Goal: Task Accomplishment & Management: Use online tool/utility

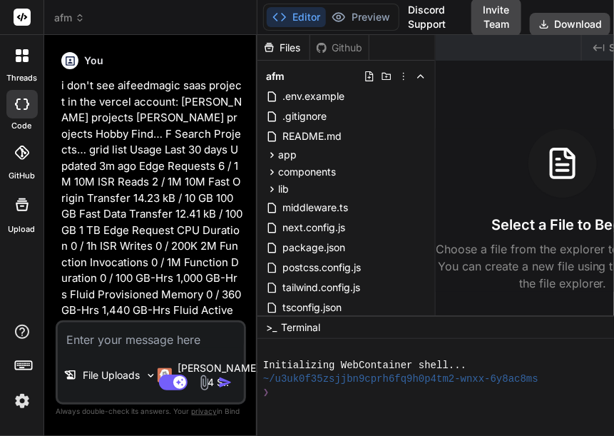
scroll to position [8830, 0]
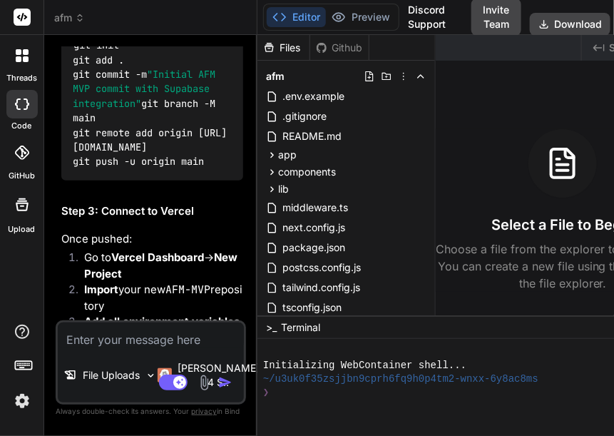
type textarea "x"
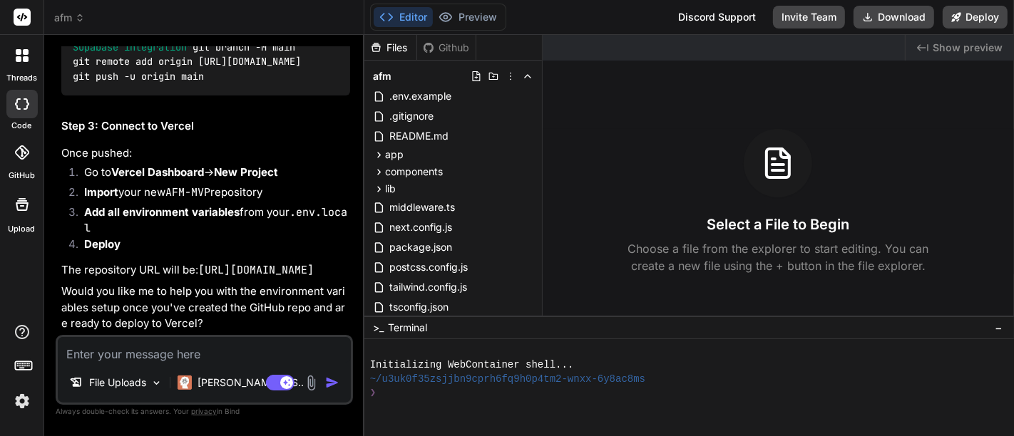
scroll to position [5836, 0]
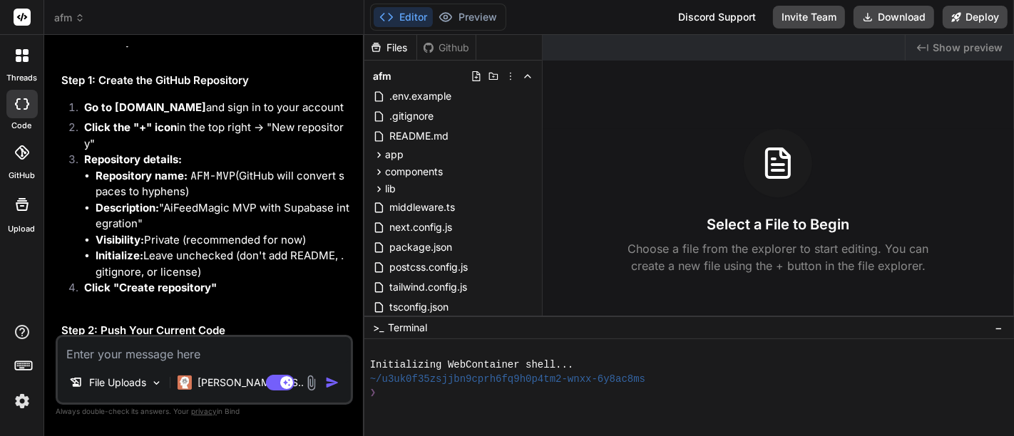
click at [172, 351] on textarea at bounding box center [204, 350] width 293 height 26
paste textarea "You are a senior software engineer. I need you to prepare the exact shell comma…"
type textarea "You are a senior software engineer. I need you to prepare the exact shell comma…"
type textarea "x"
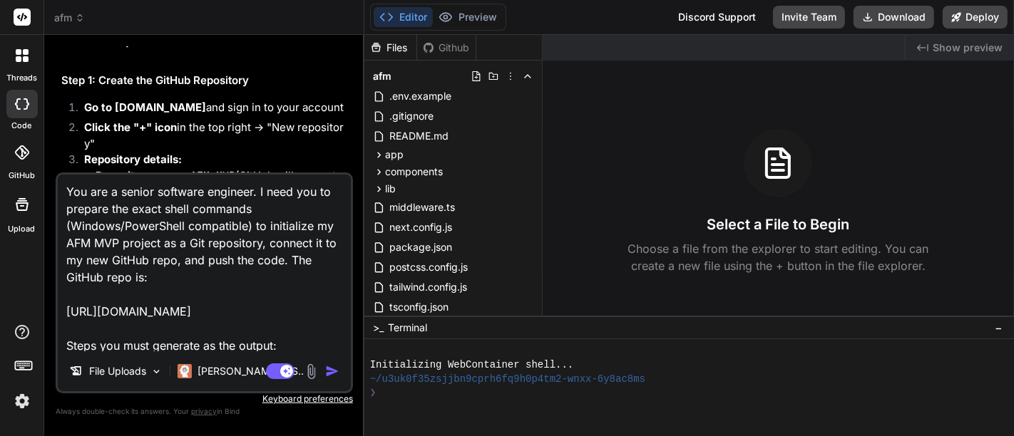
scroll to position [224, 0]
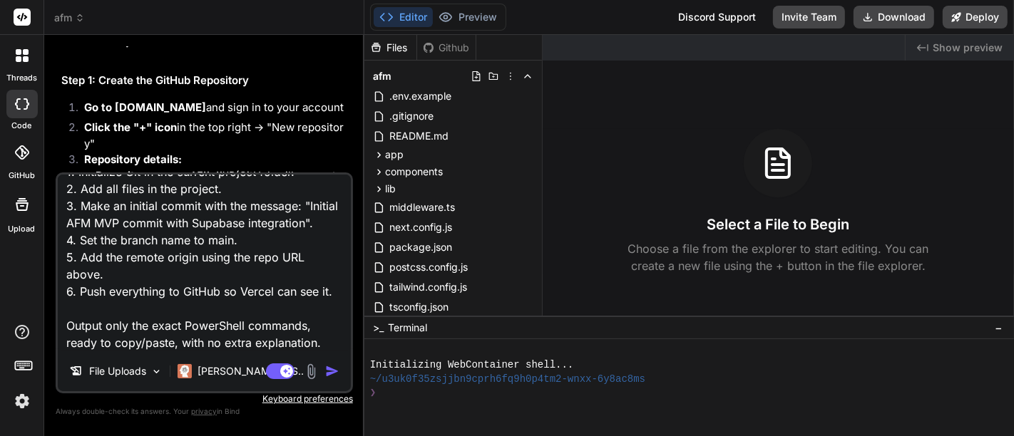
type textarea "You are a senior software engineer. I need you to prepare the exact shell comma…"
click at [329, 370] on img "button" at bounding box center [332, 371] width 14 height 14
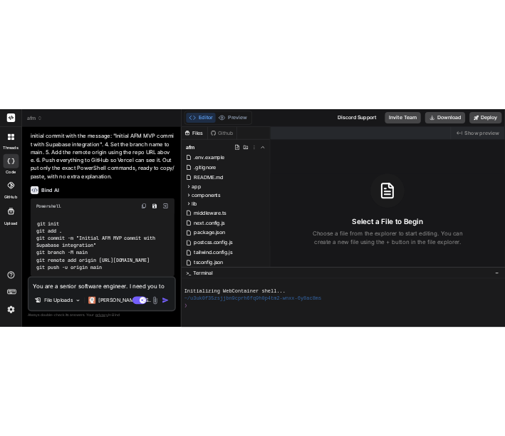
scroll to position [6861, 0]
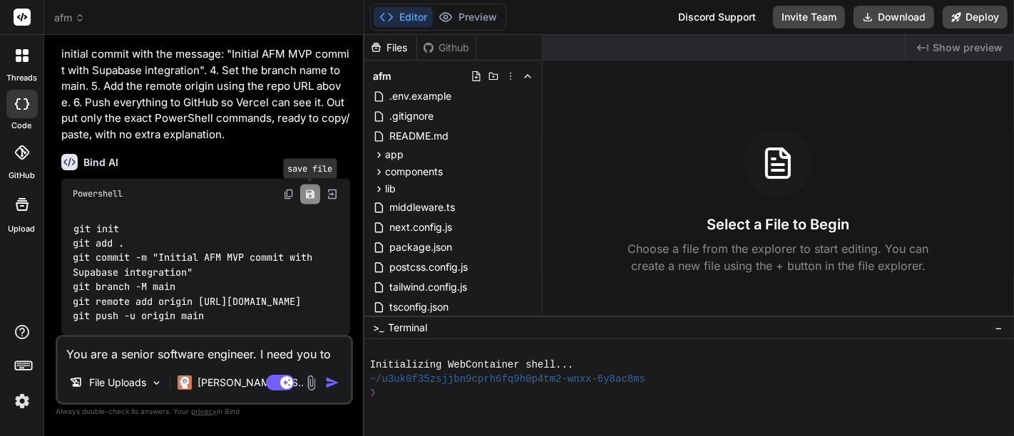
click at [307, 190] on icon "Save file" at bounding box center [310, 194] width 9 height 9
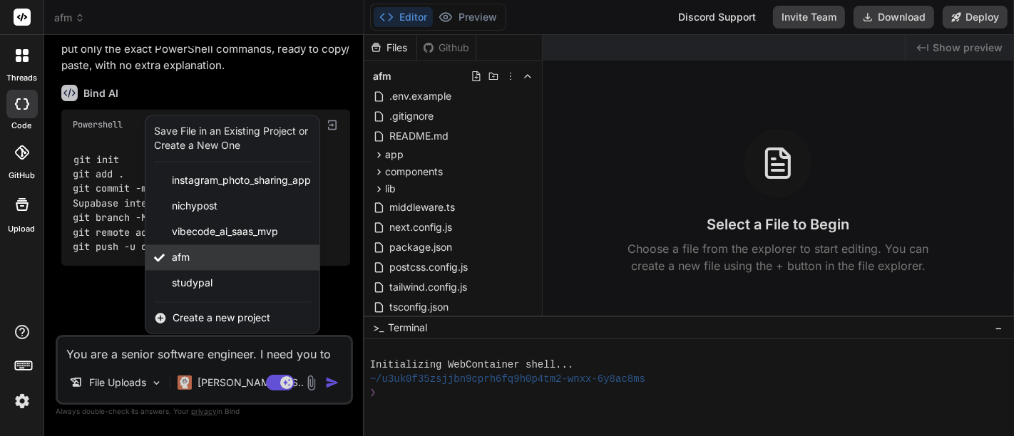
click at [185, 265] on span "afm" at bounding box center [181, 258] width 18 height 14
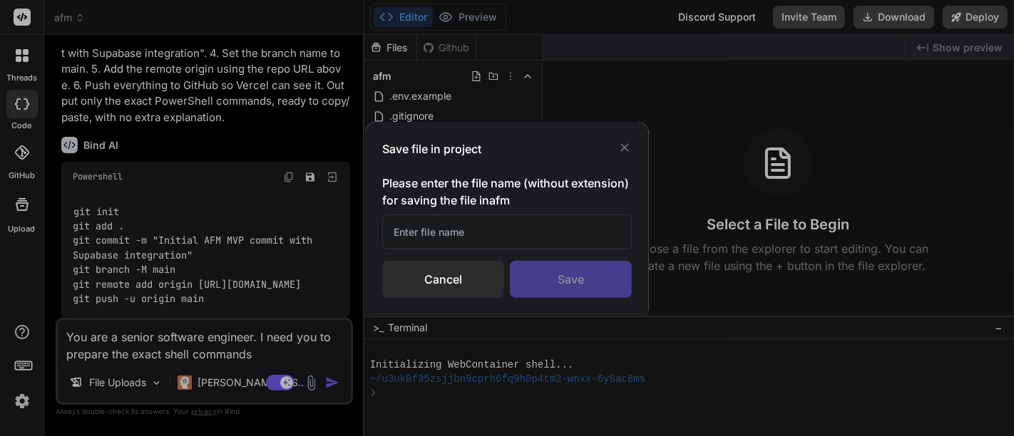
type textarea "x"
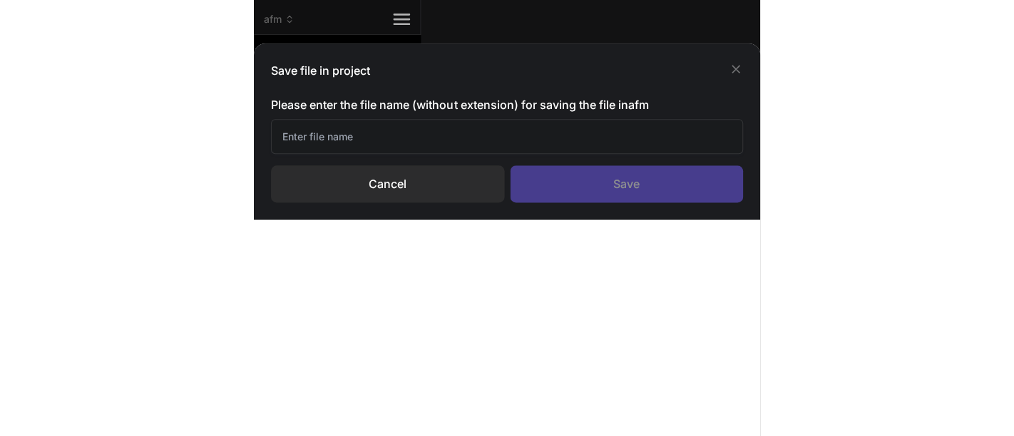
scroll to position [11887, 0]
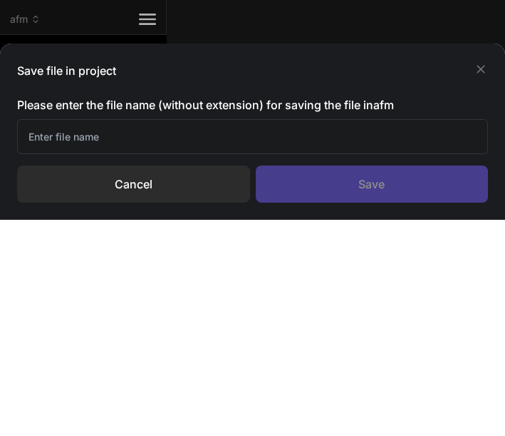
click at [161, 139] on input "text" at bounding box center [252, 136] width 471 height 35
paste input "setup-git"
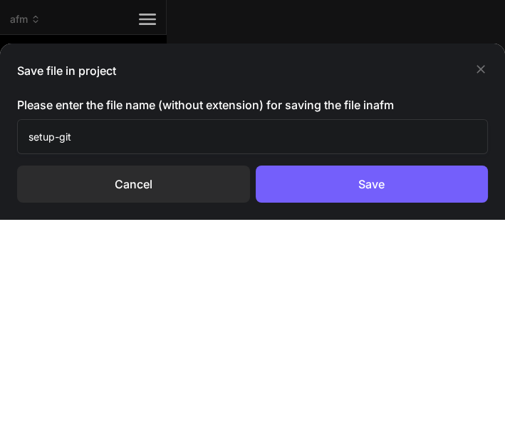
type input "setup-git"
click at [303, 170] on div "Save" at bounding box center [372, 183] width 233 height 37
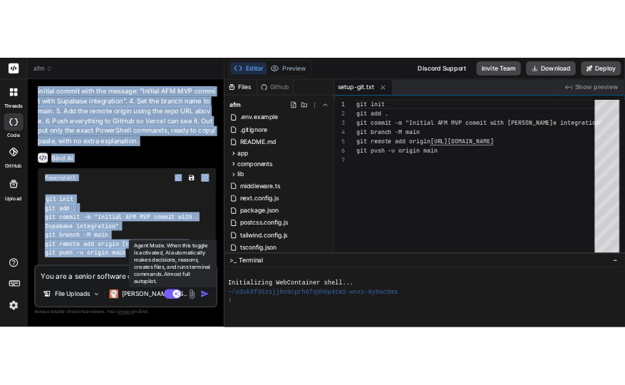
scroll to position [6861, 0]
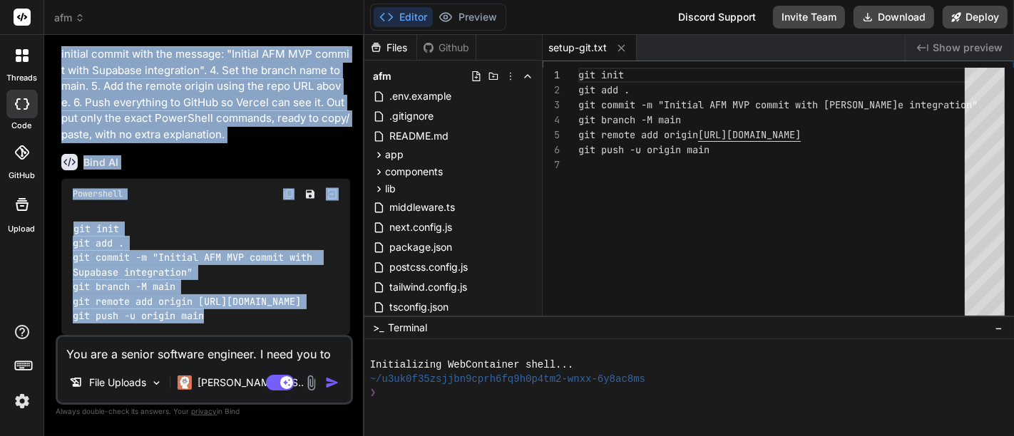
drag, startPoint x: 58, startPoint y: 147, endPoint x: 314, endPoint y: 355, distance: 329.9
click at [314, 355] on div "You i don't see aifeedmagic saas project in the vercel account: [PERSON_NAME] p…" at bounding box center [204, 240] width 297 height 389
copy div "You You are a senior software engineer. I need you to prepare the exact shell c…"
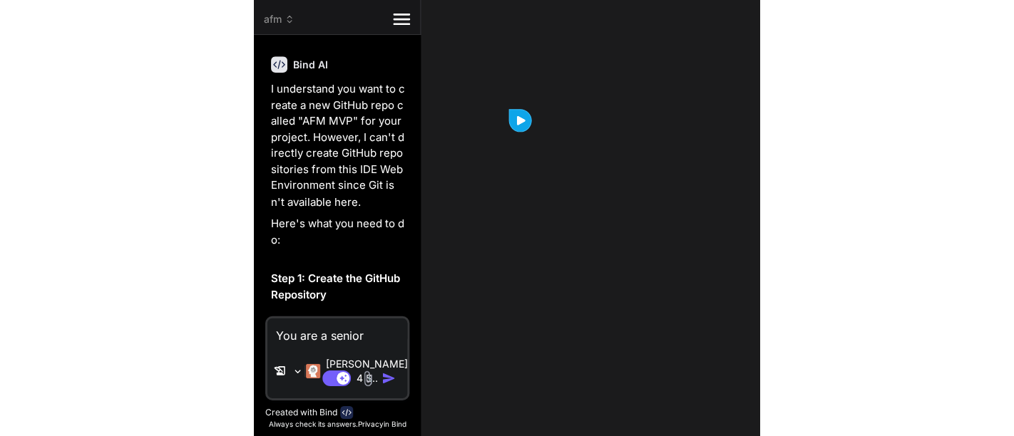
scroll to position [11887, 0]
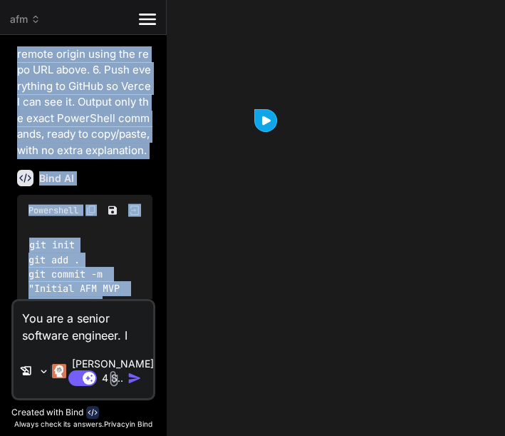
type textarea "x"
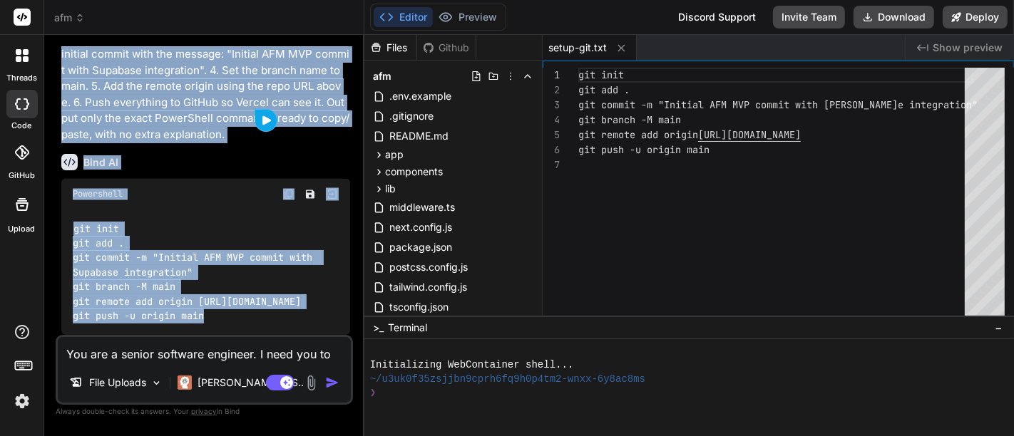
scroll to position [6861, 0]
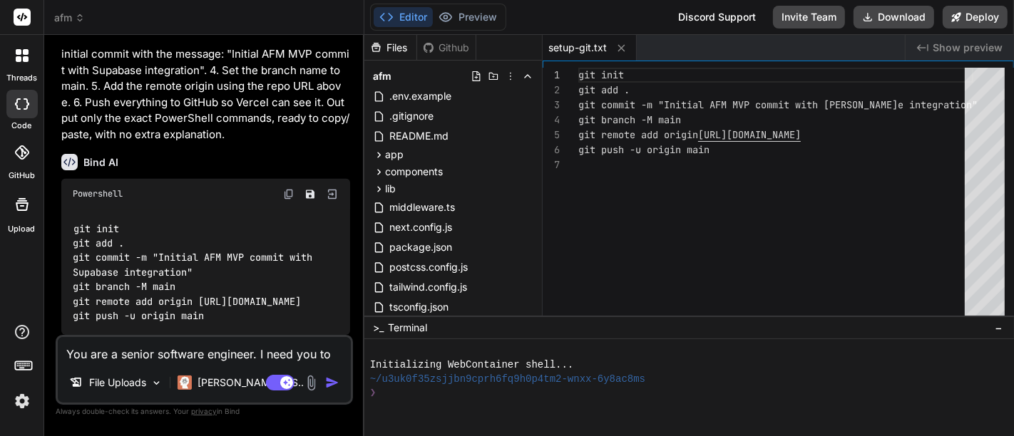
click at [171, 350] on textarea "You are a senior software engineer. I need you to prepare the exact shell comma…" at bounding box center [204, 350] width 293 height 26
paste textarea "Perfect 👍 You did it right — Bind AI gave you the correct PowerShell commands a…"
type textarea "Perfect 👍 You did it right — Bind AI gave you the correct PowerShell commands a…"
type textarea "x"
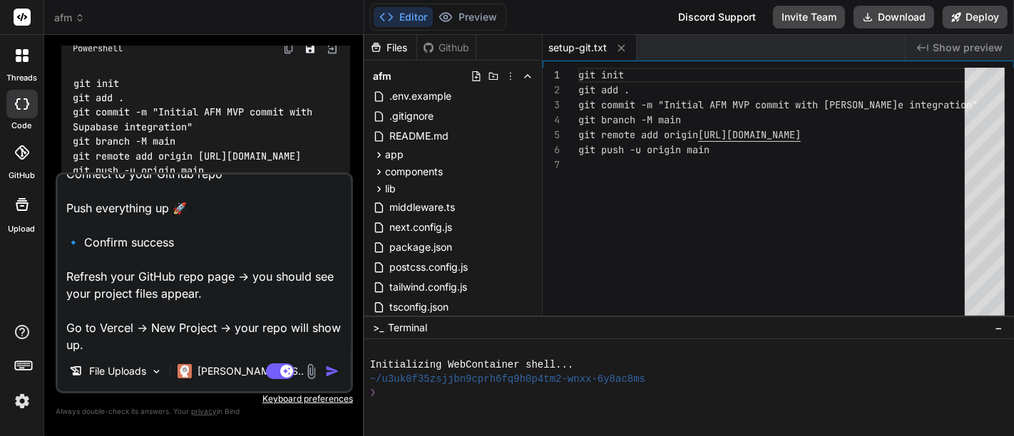
type textarea "Perfect 👍 You did it right — Bind AI gave you the correct PowerShell commands a…"
click at [335, 371] on img "button" at bounding box center [332, 371] width 14 height 14
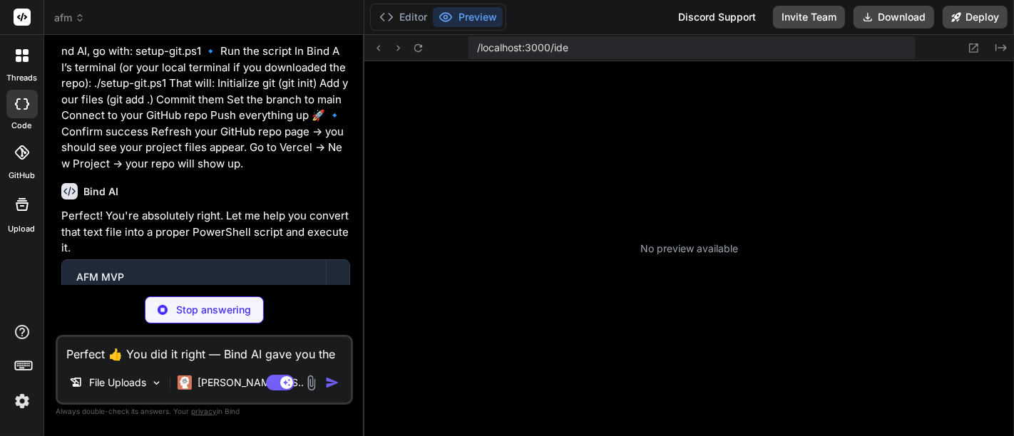
scroll to position [315, 0]
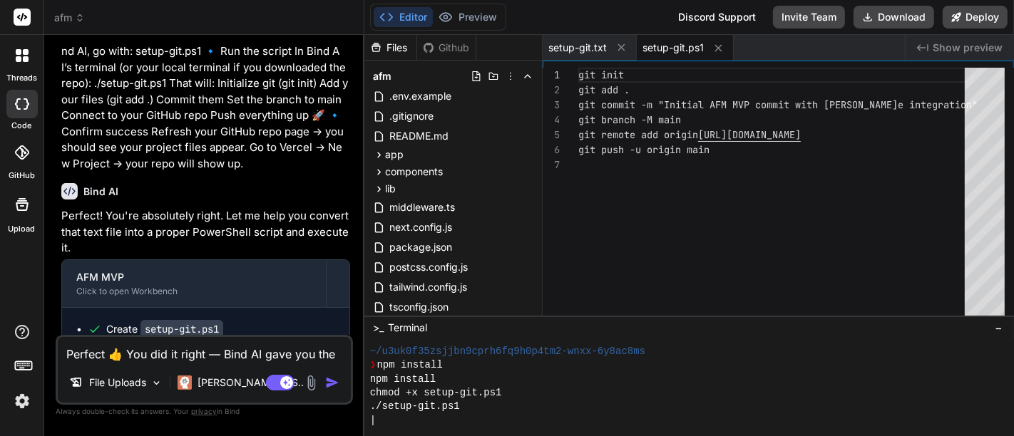
type textarea "x"
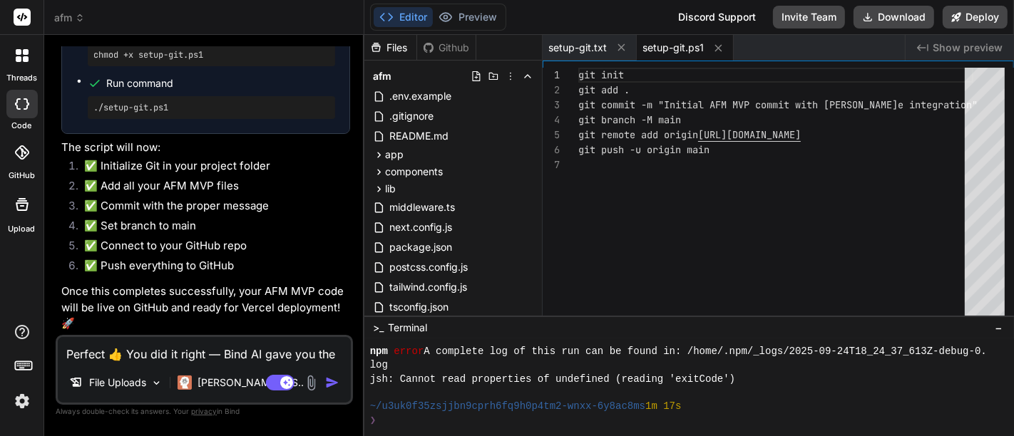
scroll to position [7618, 0]
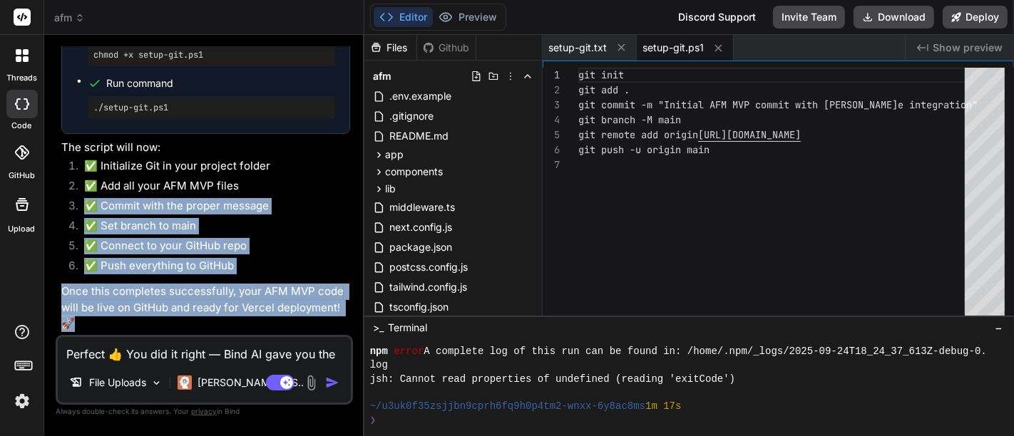
drag, startPoint x: 110, startPoint y: 322, endPoint x: 53, endPoint y: 212, distance: 123.4
click at [53, 212] on div "Bind AI Web Search Created with Pixso. Code Generator You Bind AI You Bind AI I…" at bounding box center [204, 235] width 320 height 401
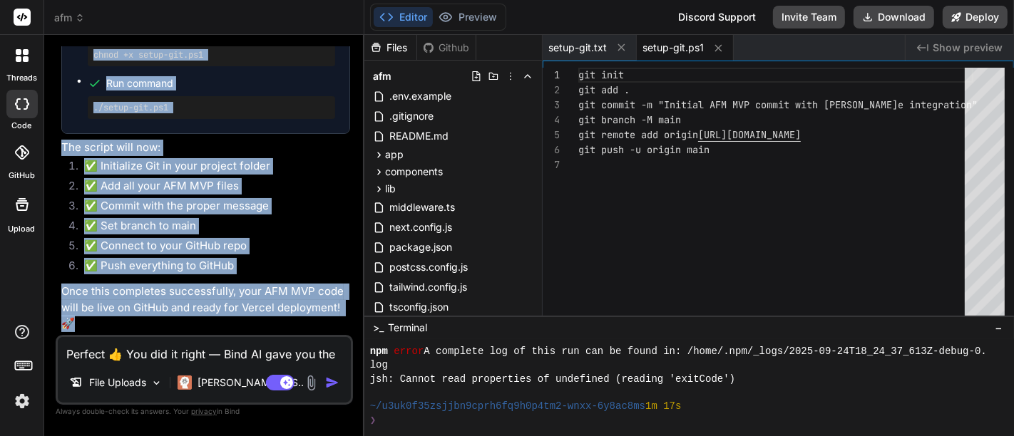
drag, startPoint x: 58, startPoint y: 102, endPoint x: 305, endPoint y: 340, distance: 343.3
click at [305, 340] on div "You i don't see aifeedmagic saas project in the vercel account: [PERSON_NAME] p…" at bounding box center [204, 240] width 297 height 389
copy div "Bind AI Perfect! You're absolutely right. Let me help you convert that text fil…"
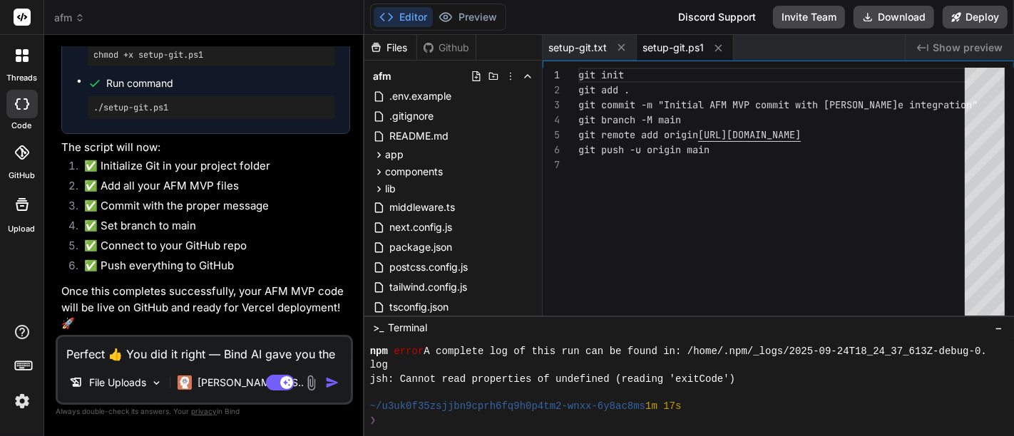
click at [292, 351] on textarea "Perfect 👍 You did it right — Bind AI gave you the correct PowerShell commands a…" at bounding box center [204, 350] width 293 height 26
paste textarea "lore’i d sitametco adipi-eli.se4 doeius temp inci utla-etdolo ma a Eni admi ven…"
type textarea "lore’i d sitametco adipi-eli.se4 doeius temp inci utla-etdolo ma a Eni admi ven…"
type textarea "x"
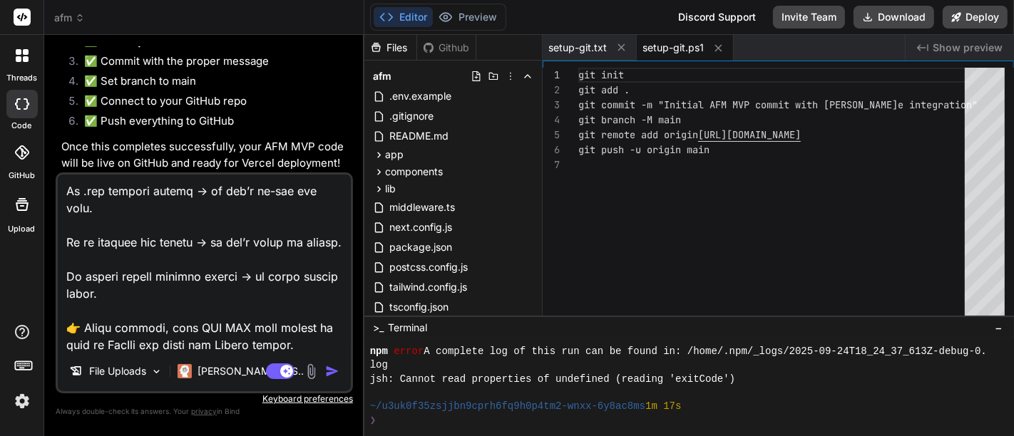
type textarea "lore’i d sitametco adipi-eli.se4 doeius temp inci utla-etdolo ma a Eni admi ven…"
click at [332, 370] on img "button" at bounding box center [332, 371] width 14 height 14
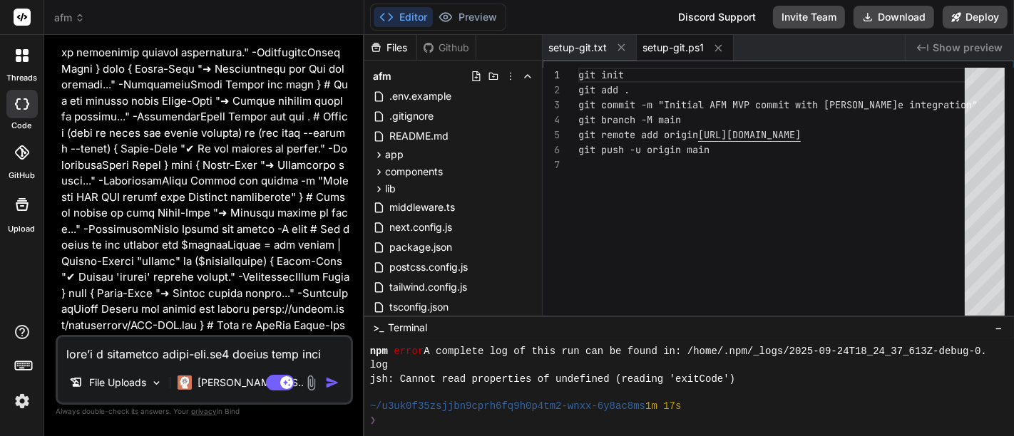
scroll to position [7908, 0]
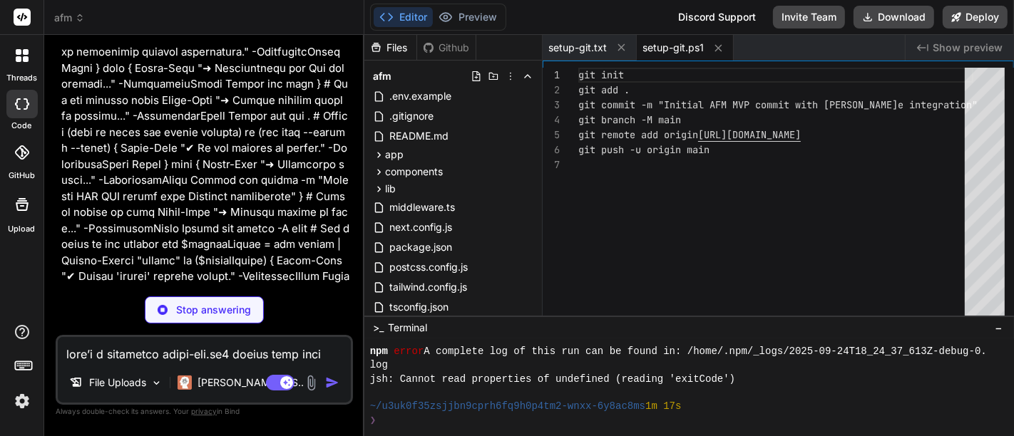
type textarea "x"
type textarea "git } # Push to GitHub Write-Host "➜ Pushing code to GitHub..." -ForegroundColo…"
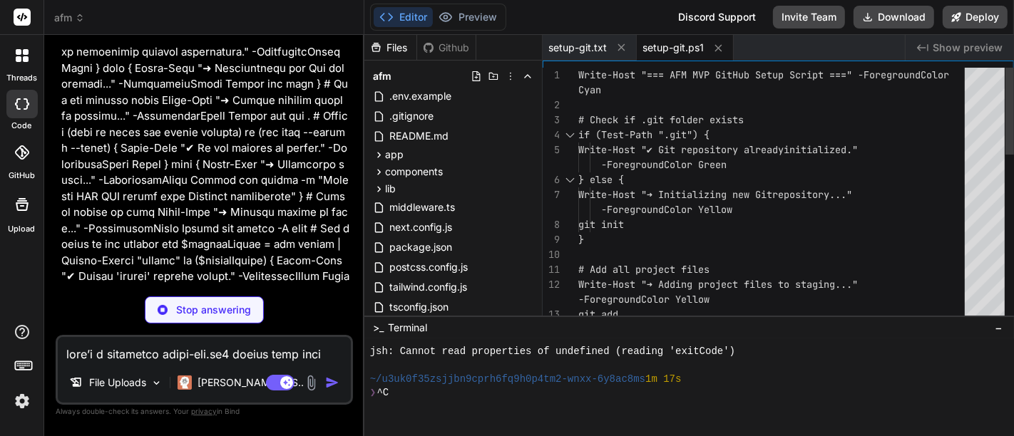
scroll to position [987, 0]
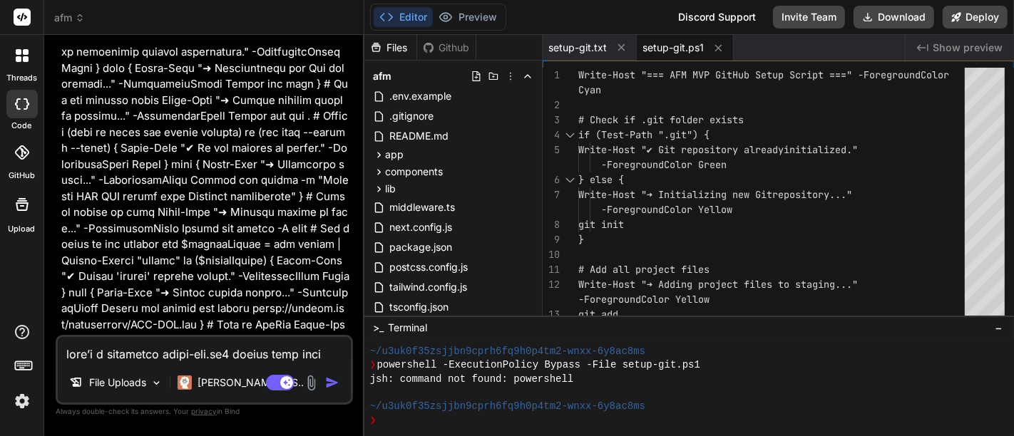
type textarea "x"
